Goal: Find specific page/section: Find specific page/section

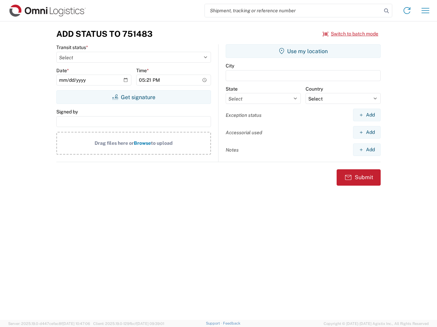
click at [293, 11] on input "search" at bounding box center [293, 10] width 177 height 13
click at [386, 11] on icon at bounding box center [386, 11] width 10 height 10
click at [407, 11] on icon at bounding box center [406, 10] width 11 height 11
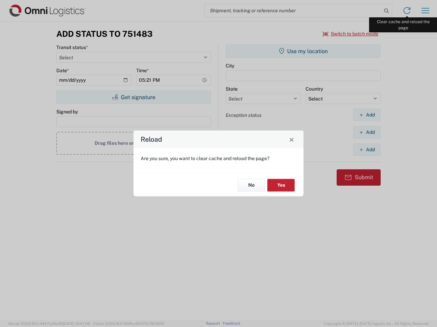
click at [425, 11] on div "Reload Are you sure, you want to clear cache and reload the page? No Yes" at bounding box center [218, 163] width 437 height 327
click at [350, 34] on div "Reload Are you sure, you want to clear cache and reload the page? No Yes" at bounding box center [218, 163] width 437 height 327
click at [133, 97] on div "Reload Are you sure, you want to clear cache and reload the page? No Yes" at bounding box center [218, 163] width 437 height 327
click at [303, 51] on div "Reload Are you sure, you want to clear cache and reload the page? No Yes" at bounding box center [218, 163] width 437 height 327
click at [366, 115] on div "Reload Are you sure, you want to clear cache and reload the page? No Yes" at bounding box center [218, 163] width 437 height 327
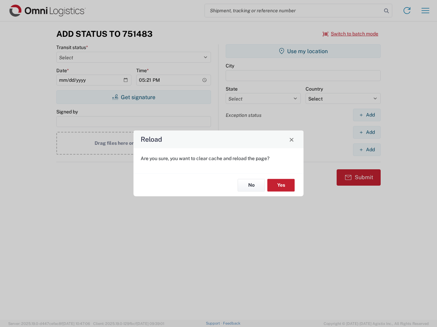
click at [366, 132] on div "Reload Are you sure, you want to clear cache and reload the page? No Yes" at bounding box center [218, 163] width 437 height 327
click at [366, 150] on div "Reload Are you sure, you want to clear cache and reload the page? No Yes" at bounding box center [218, 163] width 437 height 327
